Goal: Information Seeking & Learning: Learn about a topic

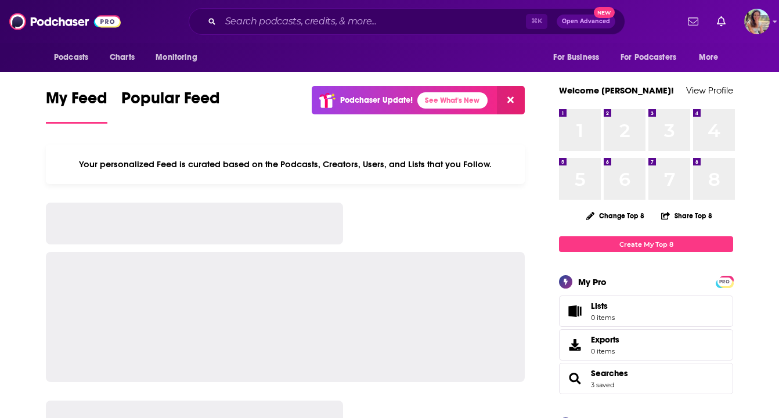
click at [737, 32] on div at bounding box center [726, 22] width 86 height 26
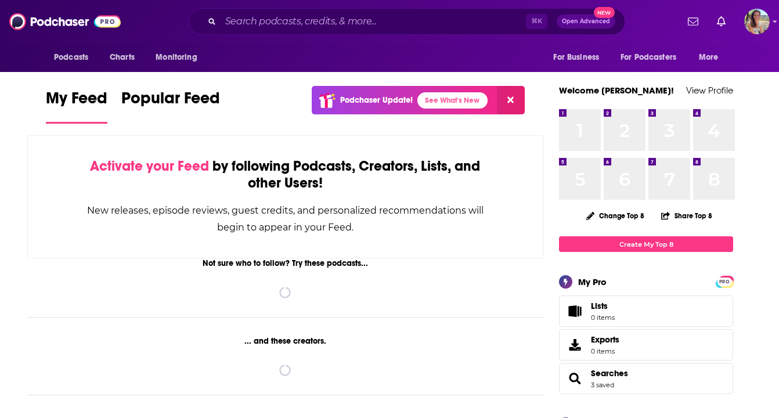
click at [732, 24] on div at bounding box center [726, 22] width 86 height 26
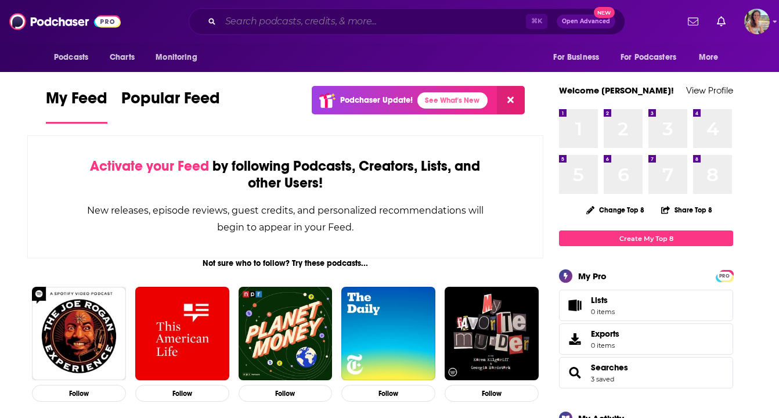
click at [389, 25] on input "Search podcasts, credits, & more..." at bounding box center [373, 21] width 305 height 19
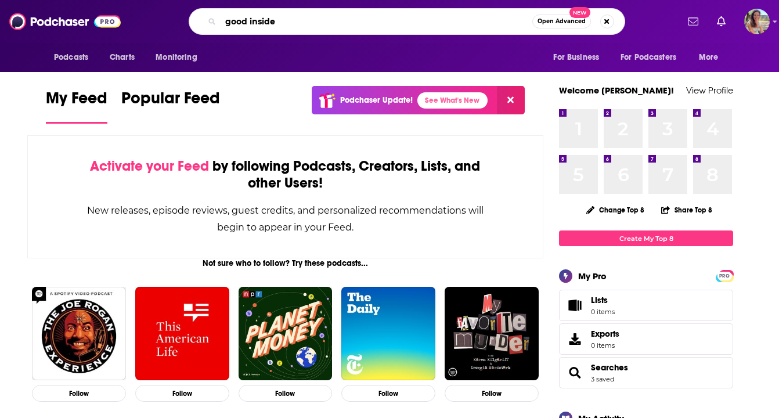
type input "good inside"
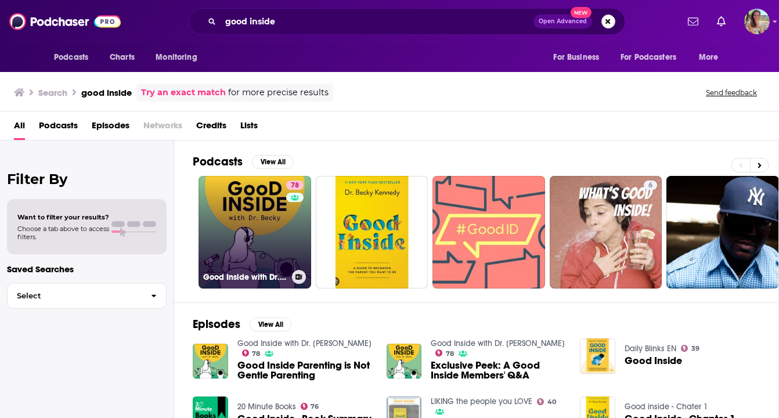
click at [290, 220] on div "78" at bounding box center [296, 225] width 20 height 89
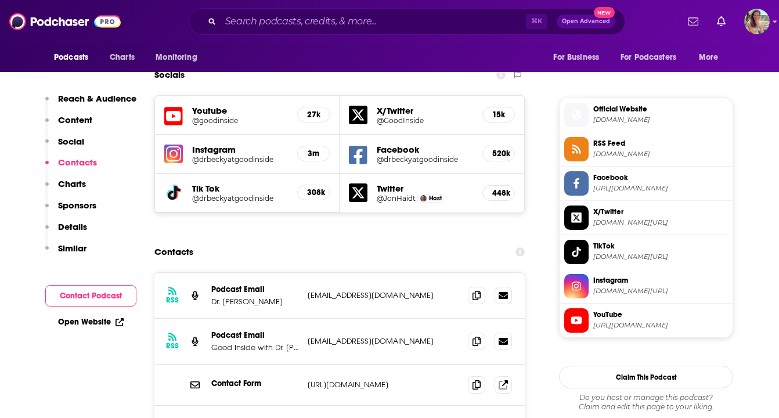
scroll to position [1004, 0]
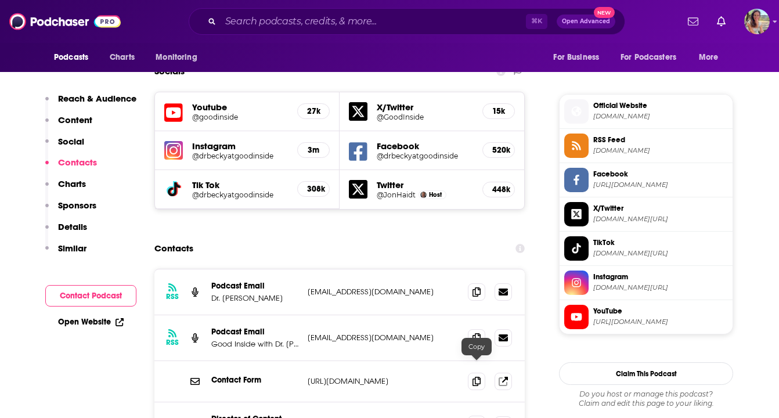
click at [481, 416] on span at bounding box center [476, 424] width 17 height 17
click at [476, 417] on icon at bounding box center [476, 424] width 8 height 9
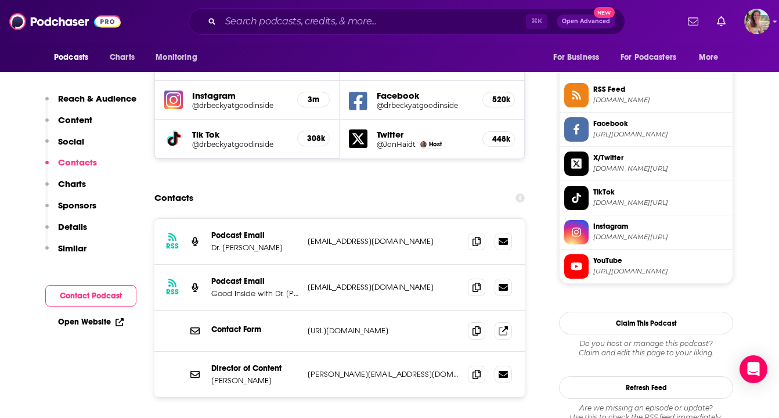
scroll to position [1065, 0]
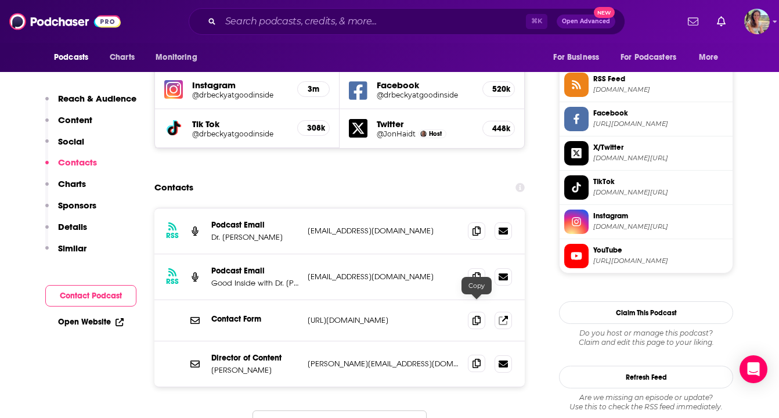
click at [473, 359] on icon at bounding box center [476, 363] width 8 height 9
click at [469, 355] on span at bounding box center [476, 363] width 17 height 17
click at [474, 222] on span at bounding box center [476, 230] width 17 height 17
